Goal: Information Seeking & Learning: Learn about a topic

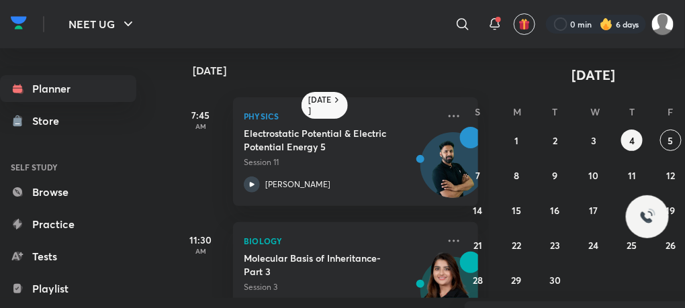
scroll to position [90, 0]
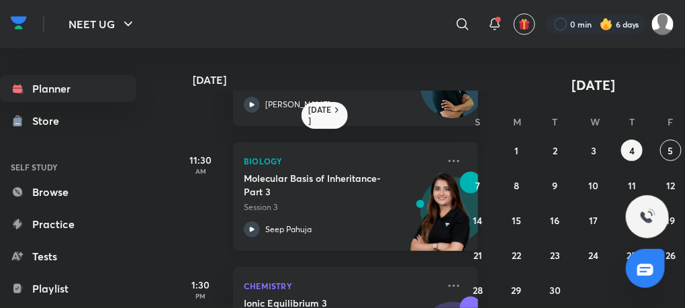
scroll to position [293, 0]
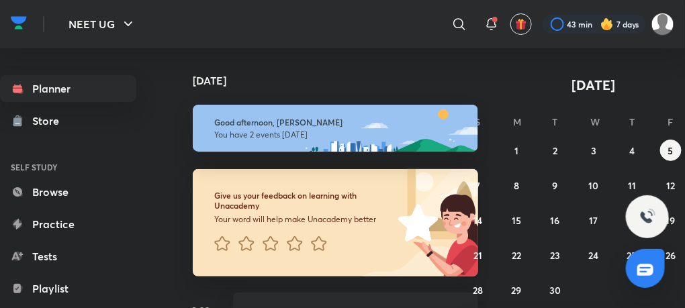
scroll to position [46, 0]
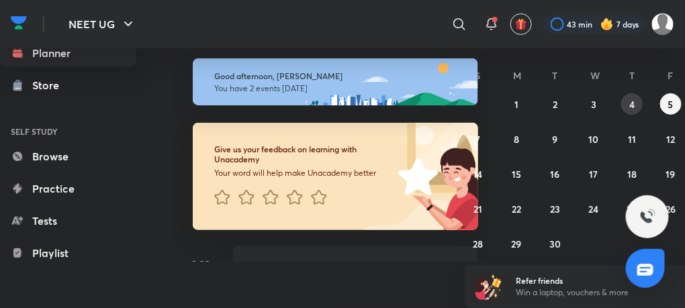
click at [630, 110] on abbr "4" at bounding box center [632, 104] width 5 height 13
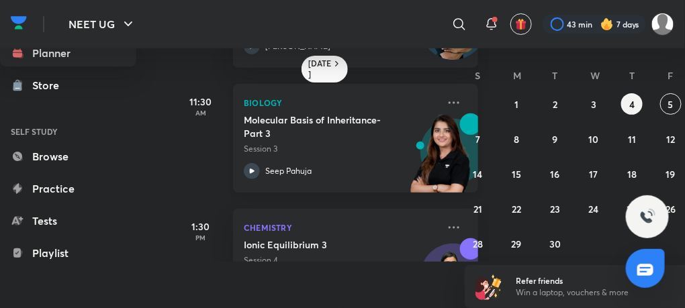
scroll to position [101, 0]
click at [246, 164] on div at bounding box center [252, 172] width 16 height 16
